Goal: Find contact information: Find contact information

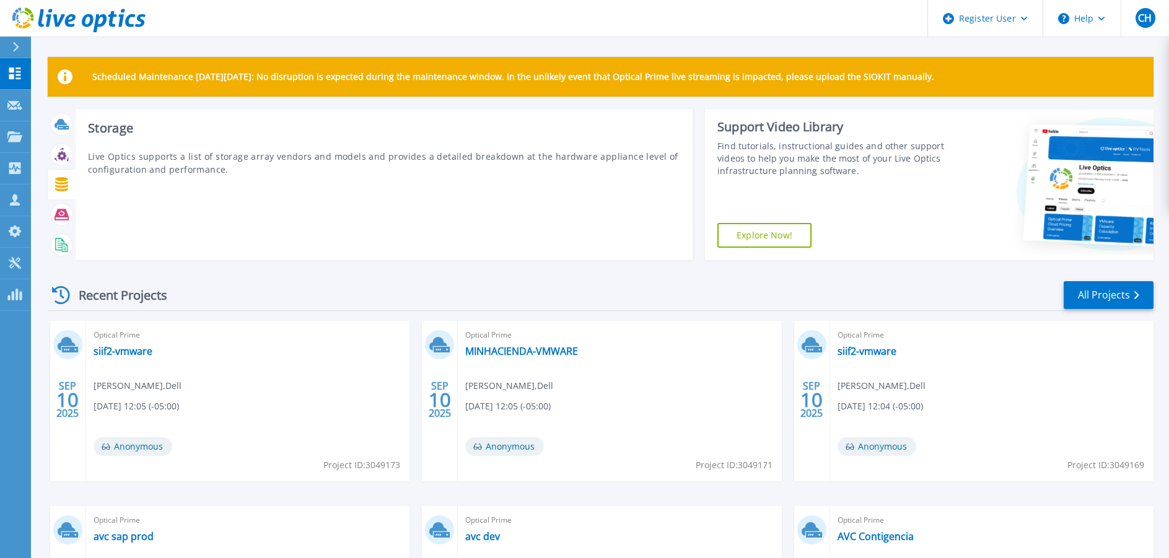
click at [66, 188] on icon at bounding box center [62, 184] width 14 height 14
click at [55, 181] on icon at bounding box center [62, 184] width 14 height 14
click at [211, 171] on p "Live Optics supports a list of storage array vendors and models and provides a …" at bounding box center [384, 163] width 592 height 26
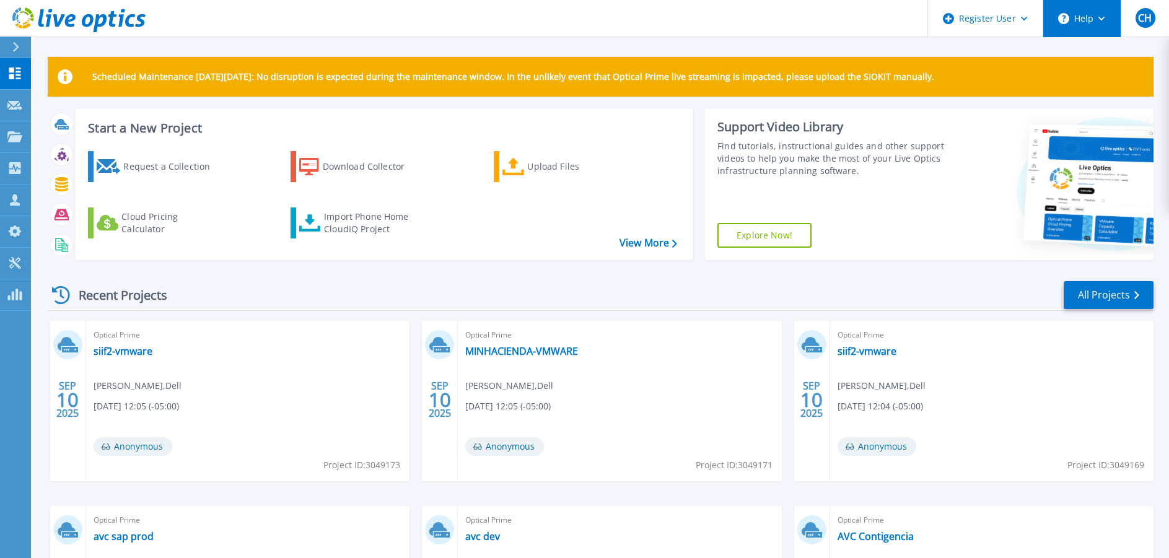
click at [1084, 24] on button "Help" at bounding box center [1081, 18] width 77 height 37
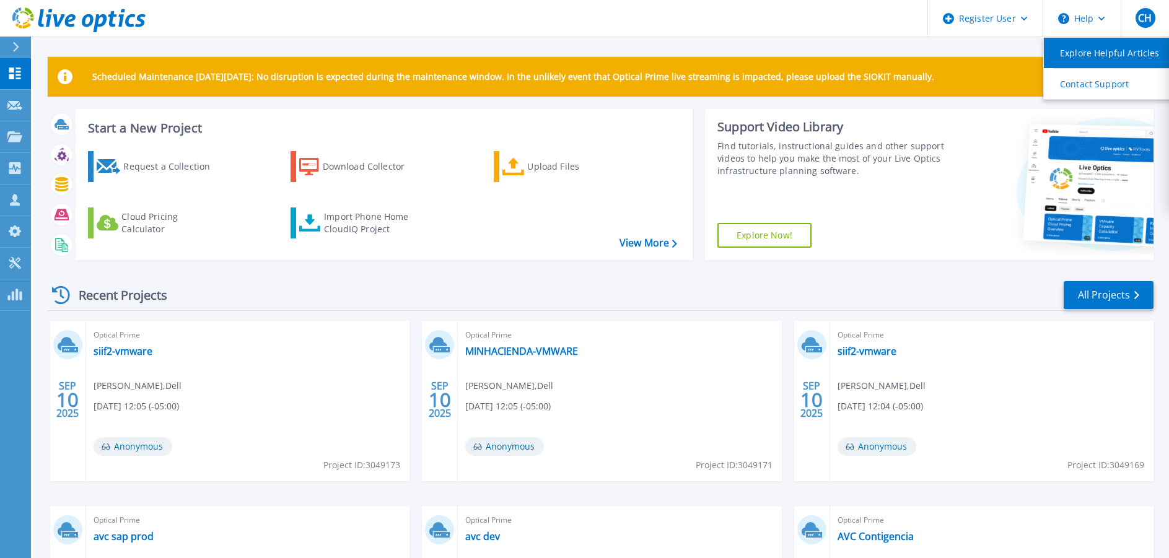
click at [1085, 51] on link "Explore Helpful Articles" at bounding box center [1113, 53] width 138 height 30
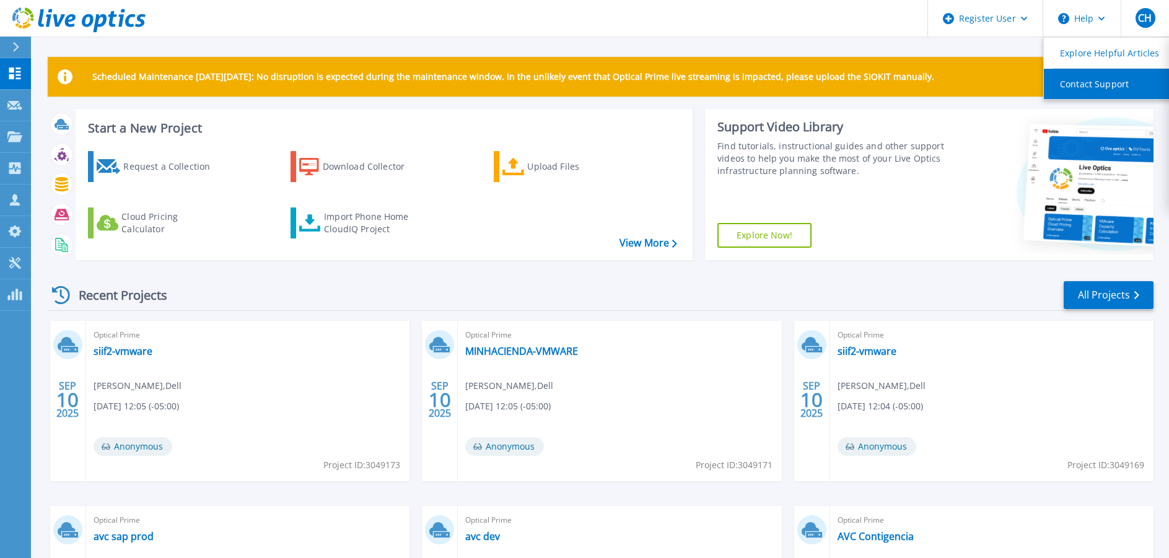
click at [1104, 83] on link "Contact Support" at bounding box center [1113, 84] width 138 height 30
click at [37, 53] on div "Scheduled Maintenance [DATE][DATE]: No disruption is expected during the mainte…" at bounding box center [600, 350] width 1138 height 701
click at [24, 53] on div at bounding box center [21, 47] width 20 height 21
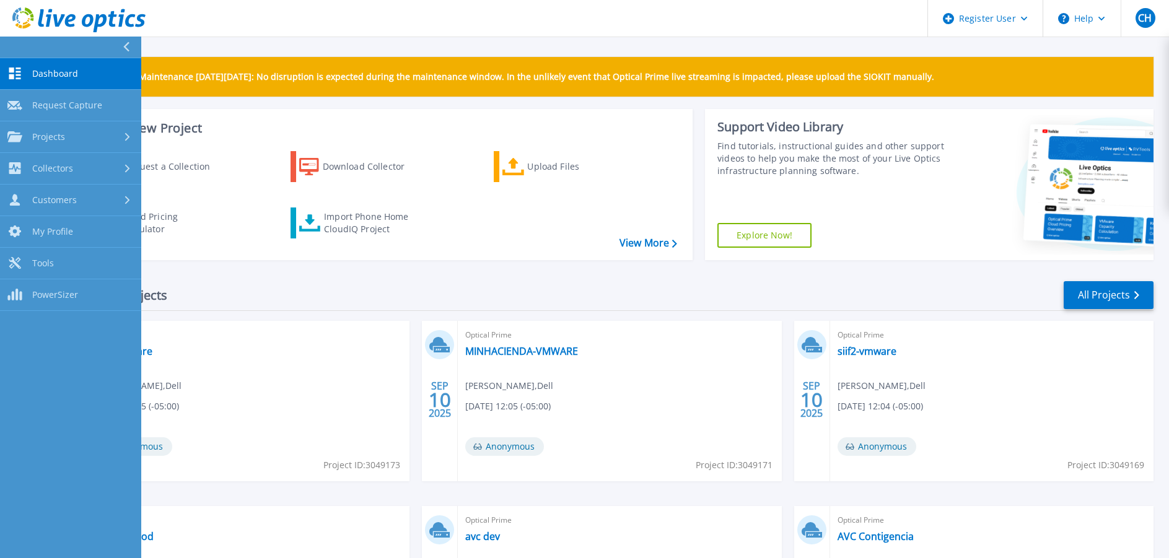
click at [24, 53] on button at bounding box center [70, 48] width 141 height 22
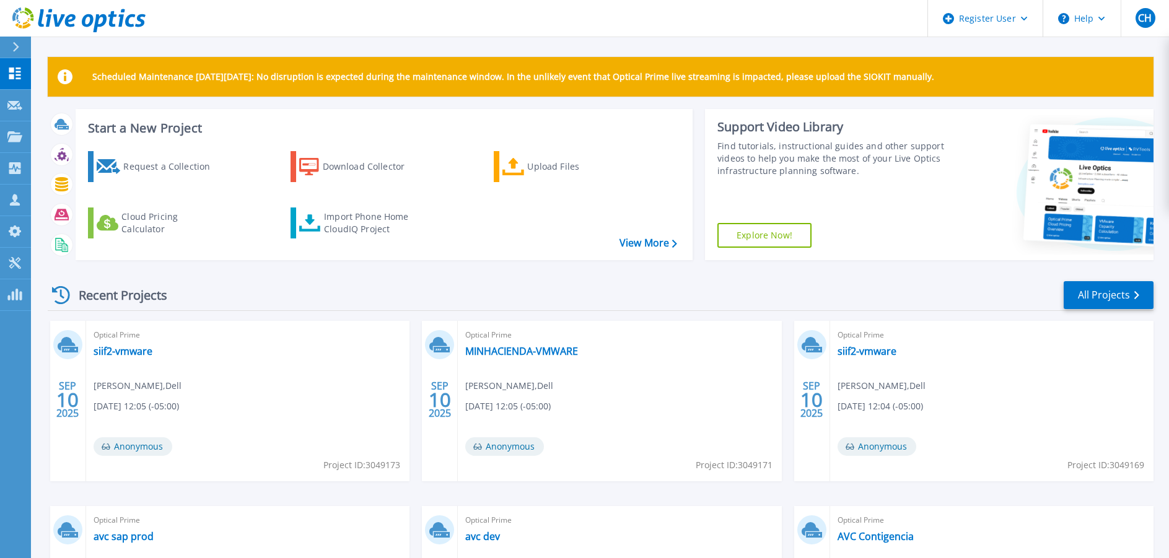
click at [353, 371] on div "Optical Prime siif2-vmware [PERSON_NAME] , Dell [DATE] 12:05 (-05:00) Anonymous…" at bounding box center [247, 401] width 323 height 160
